Goal: Navigation & Orientation: Find specific page/section

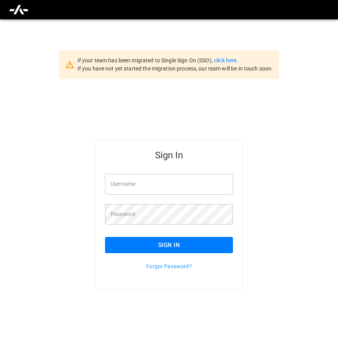
type input "**********"
click at [198, 242] on button "Sign In" at bounding box center [169, 245] width 128 height 16
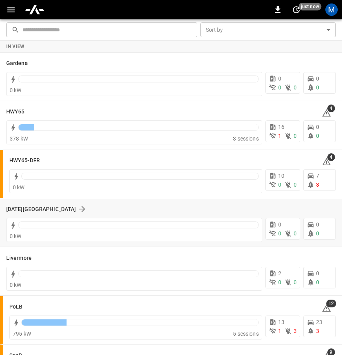
click at [26, 201] on div "[DATE] Center 0 kW 0 0 0 0 0" at bounding box center [171, 223] width 342 height 48
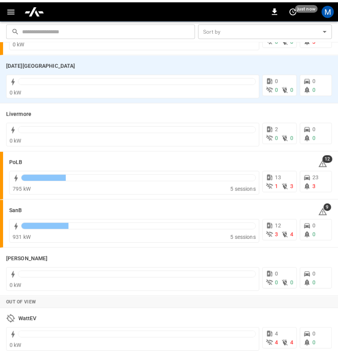
scroll to position [148, 0]
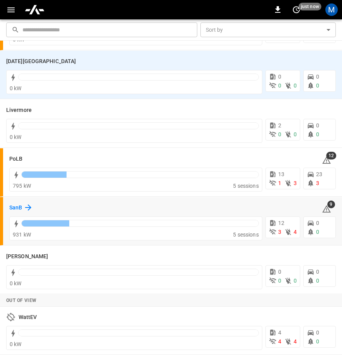
click at [20, 206] on h6 "SanB" at bounding box center [15, 208] width 13 height 9
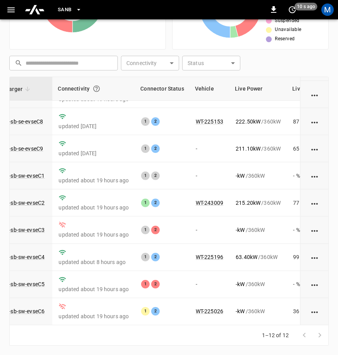
scroll to position [110, 70]
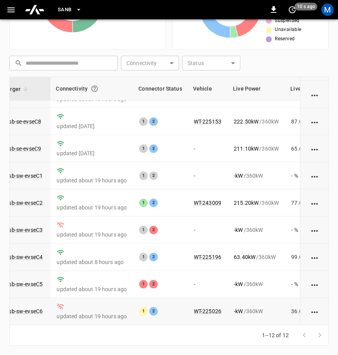
drag, startPoint x: 275, startPoint y: 312, endPoint x: 280, endPoint y: 311, distance: 5.5
click at [280, 311] on td "- kW / 360 kW" at bounding box center [255, 311] width 57 height 27
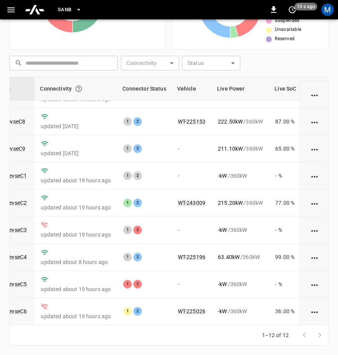
scroll to position [110, 87]
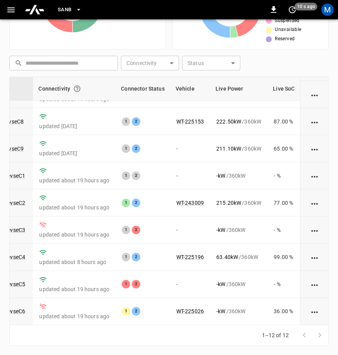
click at [288, 327] on div "1–12 of 12" at bounding box center [290, 335] width 76 height 20
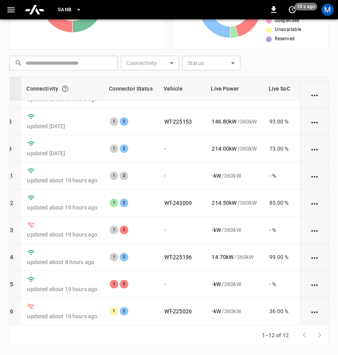
scroll to position [110, 99]
